Goal: Information Seeking & Learning: Compare options

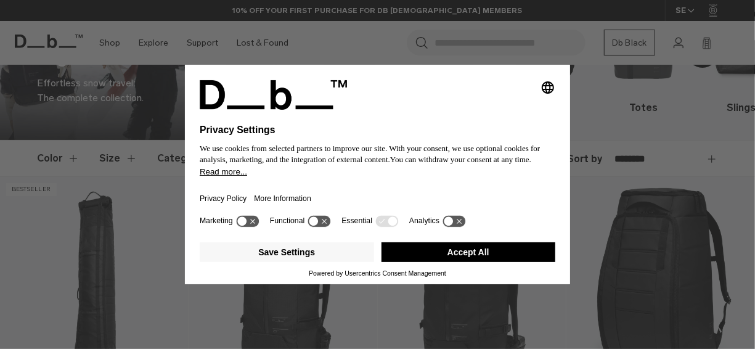
click at [470, 248] on button "Accept All" at bounding box center [469, 252] width 174 height 20
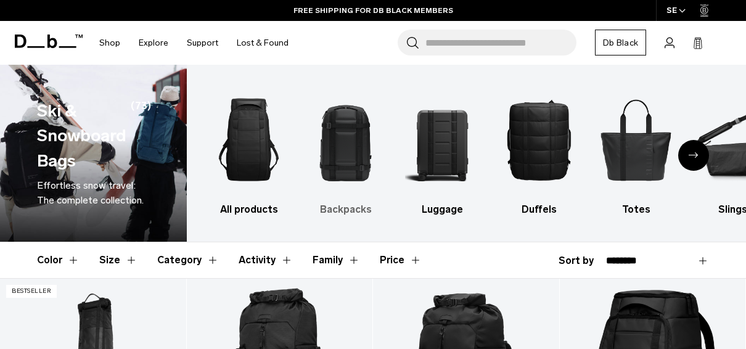
click at [356, 148] on img "2 / 10" at bounding box center [345, 139] width 75 height 113
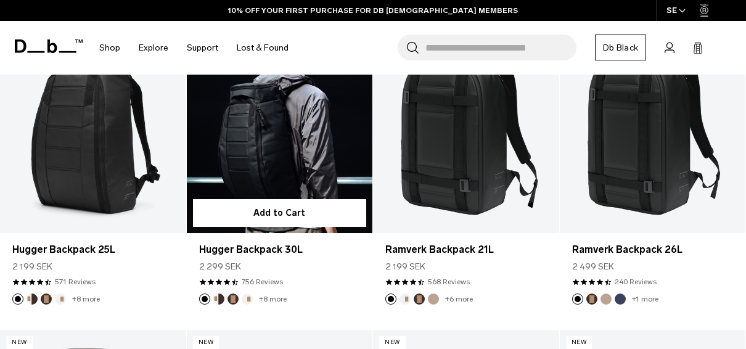
scroll to position [268, 0]
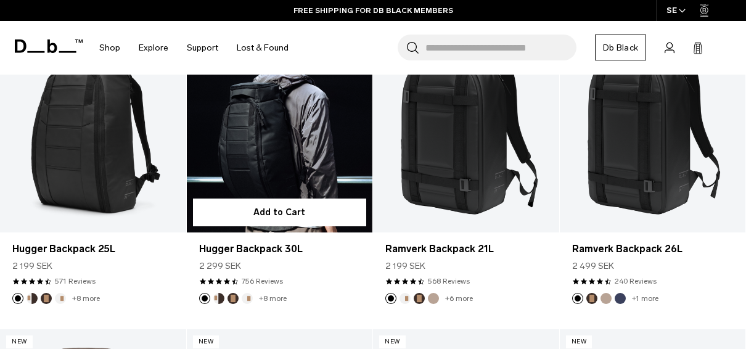
click at [264, 125] on link "Hugger Backpack 30L" at bounding box center [280, 129] width 186 height 207
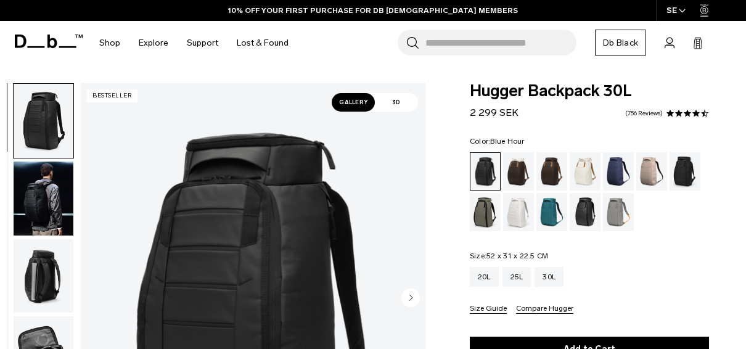
click at [608, 173] on div "Blue Hour" at bounding box center [618, 171] width 31 height 38
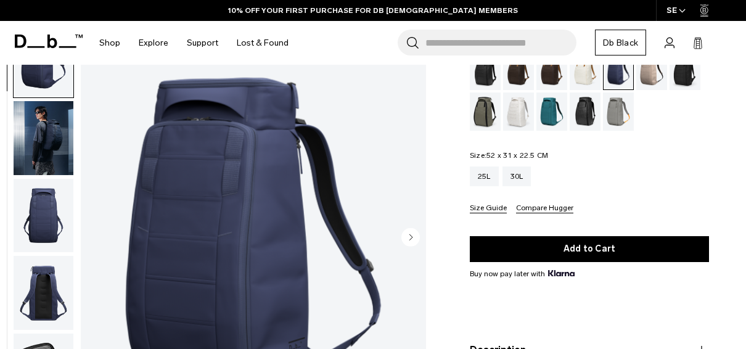
scroll to position [97, 0]
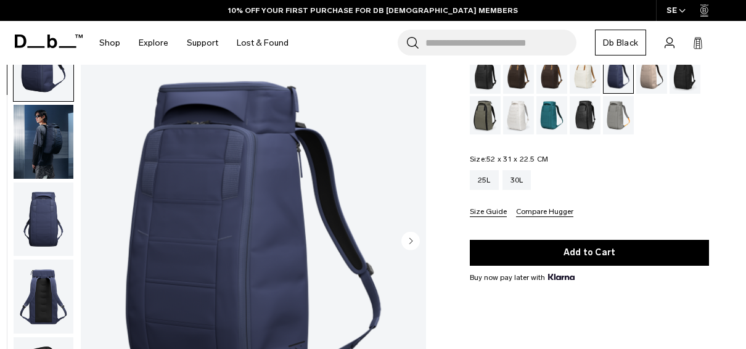
click at [471, 190] on div "25L" at bounding box center [484, 180] width 29 height 20
click at [473, 187] on div "25L" at bounding box center [484, 180] width 29 height 20
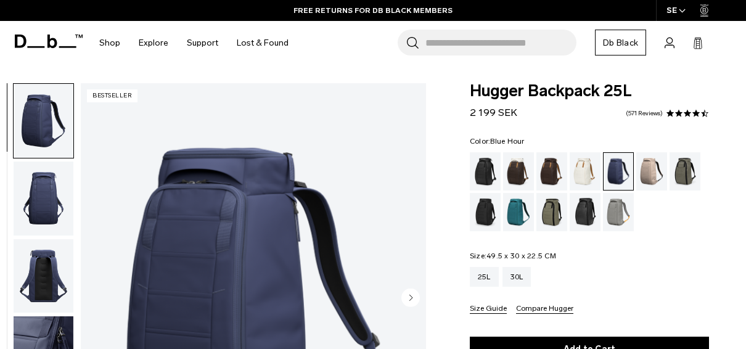
click at [34, 187] on img "button" at bounding box center [44, 199] width 60 height 74
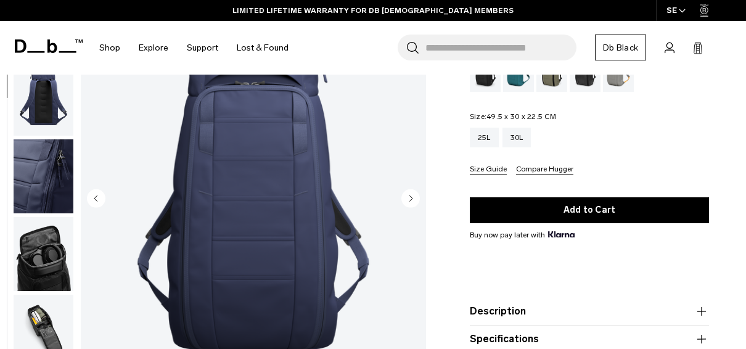
scroll to position [140, 0]
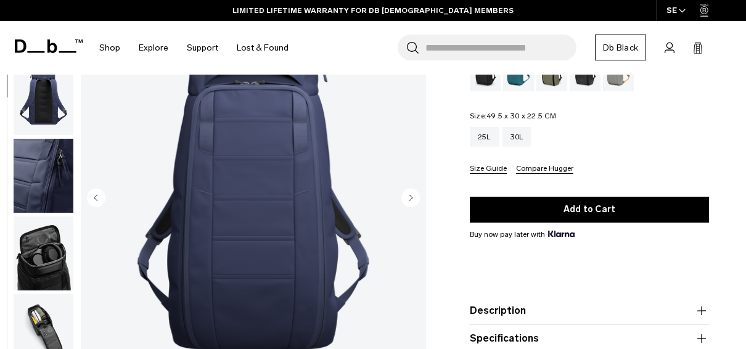
click at [44, 188] on img "button" at bounding box center [44, 176] width 60 height 74
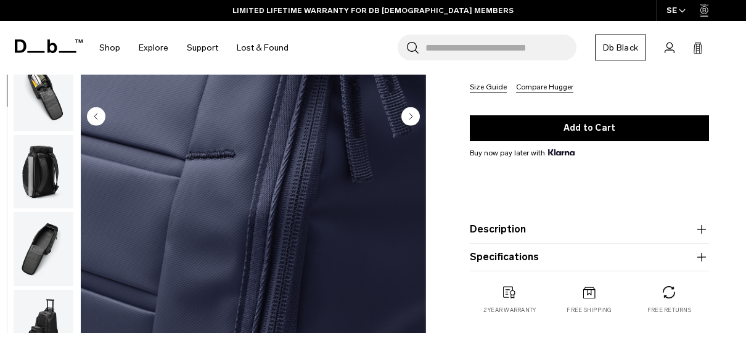
scroll to position [222, 0]
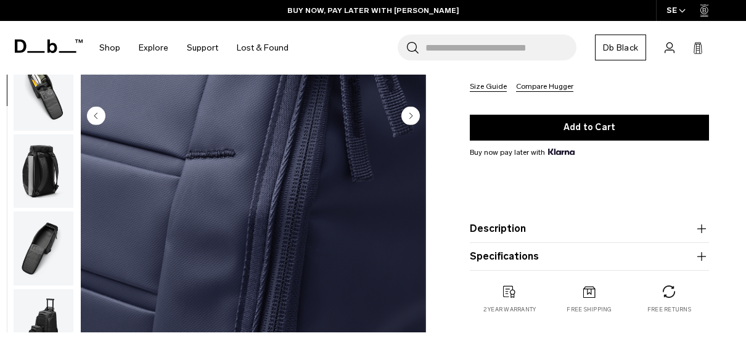
click at [29, 179] on img "button" at bounding box center [44, 171] width 60 height 74
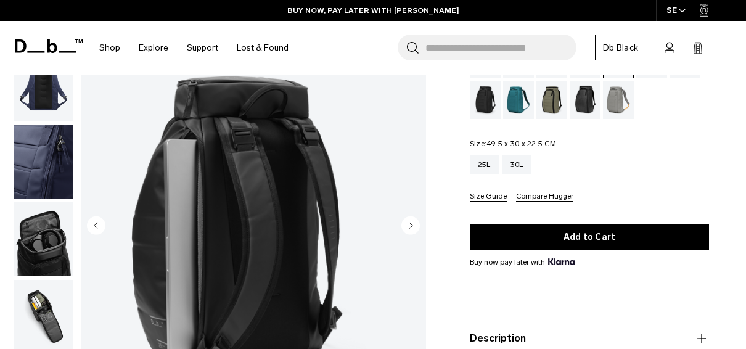
scroll to position [129, 0]
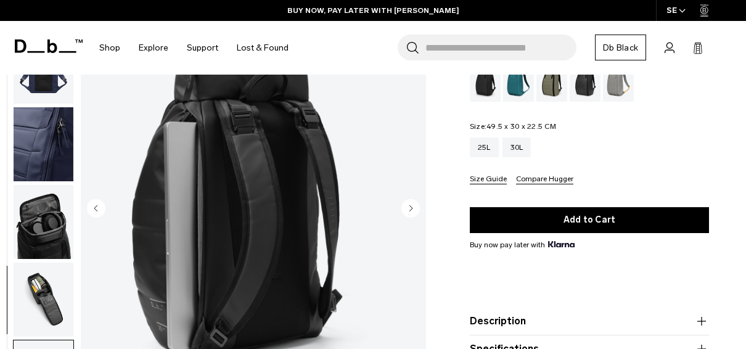
click at [43, 211] on img "button" at bounding box center [44, 222] width 60 height 74
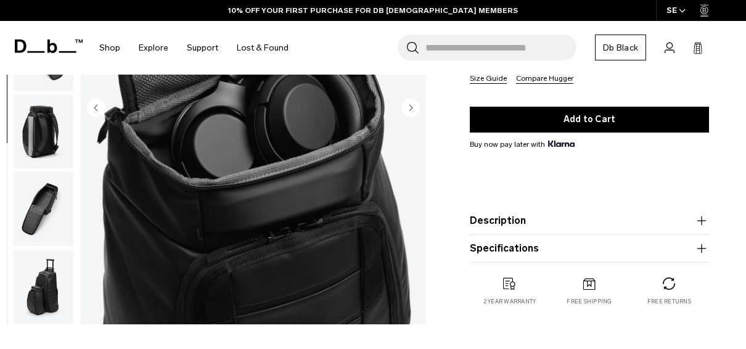
scroll to position [232, 0]
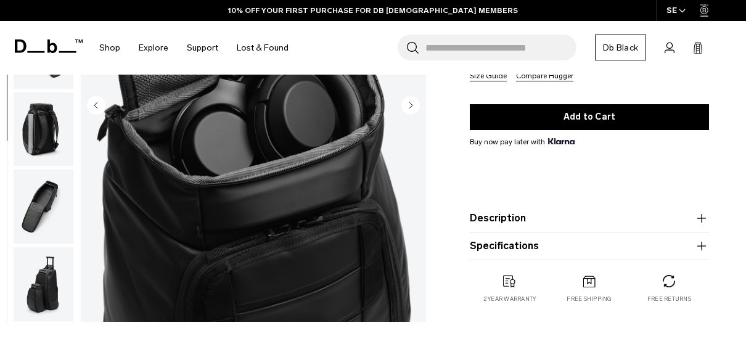
click at [62, 200] on img "button" at bounding box center [44, 207] width 60 height 74
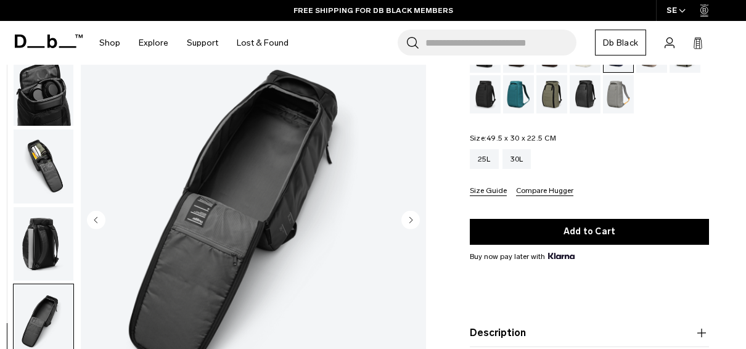
scroll to position [100, 0]
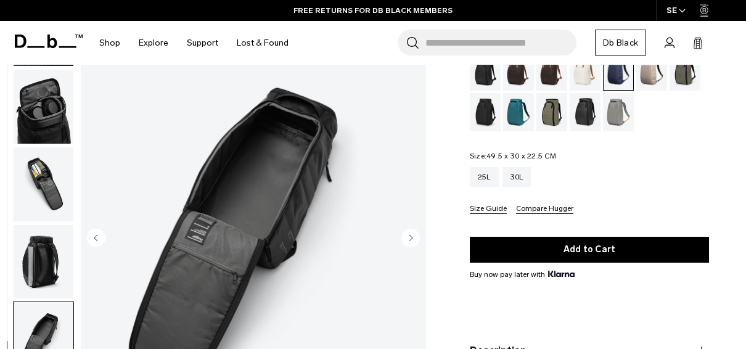
click at [48, 174] on img "button" at bounding box center [44, 184] width 60 height 74
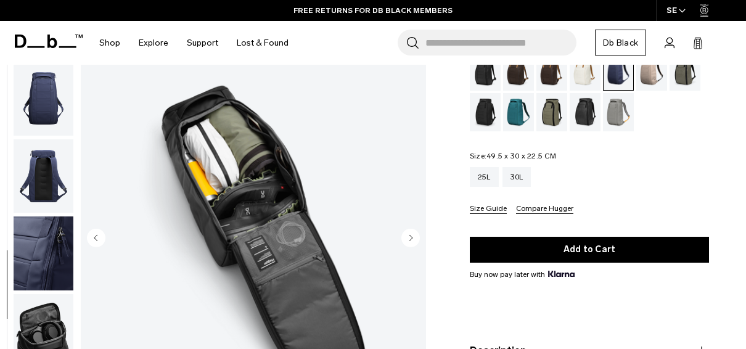
click at [49, 182] on img "button" at bounding box center [44, 176] width 60 height 74
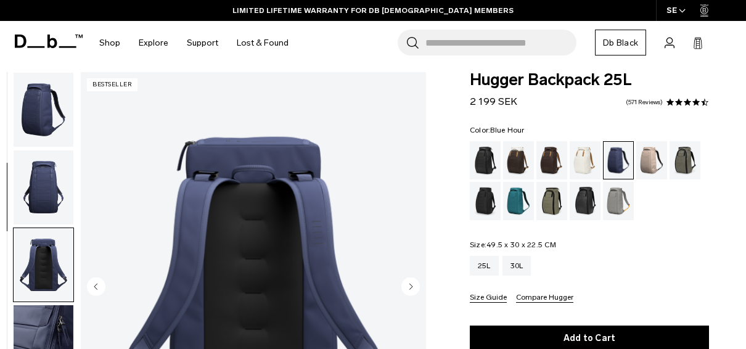
scroll to position [0, 0]
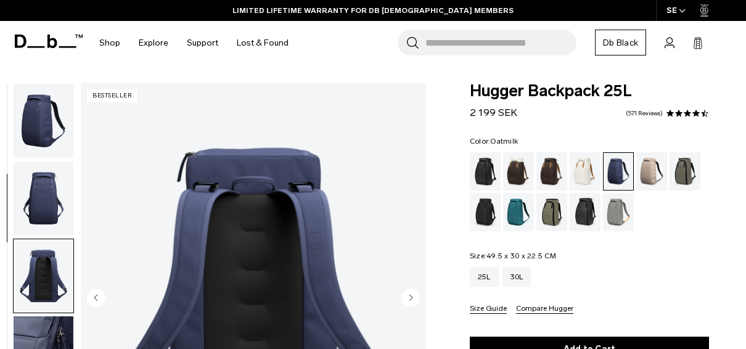
click at [586, 173] on div "Oatmilk" at bounding box center [585, 171] width 31 height 38
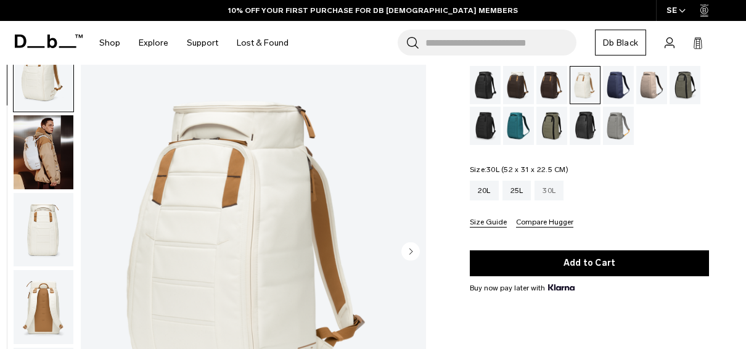
click at [548, 192] on div "30L" at bounding box center [548, 191] width 29 height 20
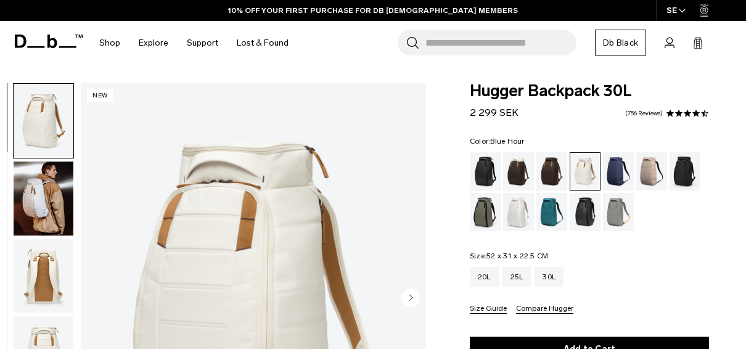
click at [620, 171] on div "Blue Hour" at bounding box center [618, 171] width 31 height 38
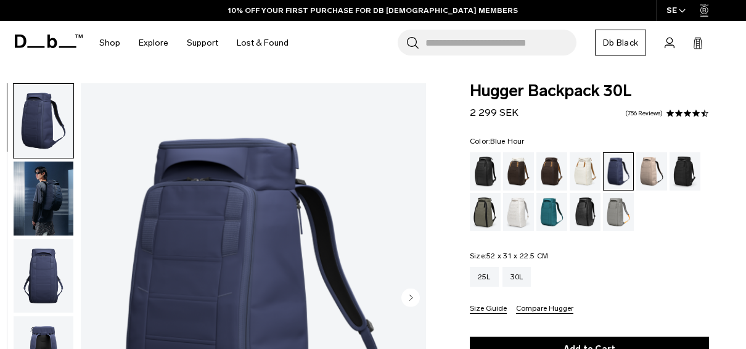
click at [38, 195] on img "button" at bounding box center [44, 199] width 60 height 74
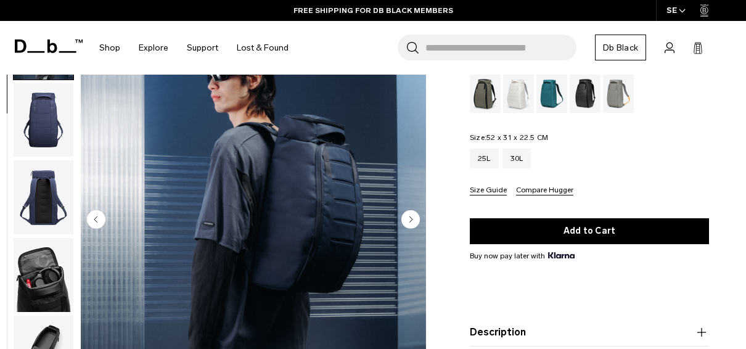
scroll to position [120, 0]
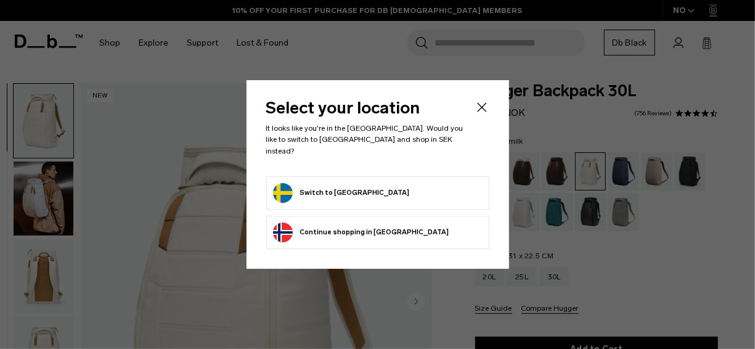
click at [475, 115] on icon "Close" at bounding box center [482, 107] width 15 height 15
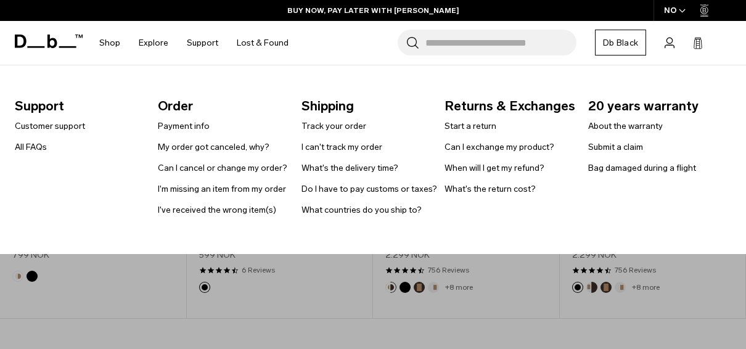
scroll to position [2985, 0]
